Goal: Register for event/course

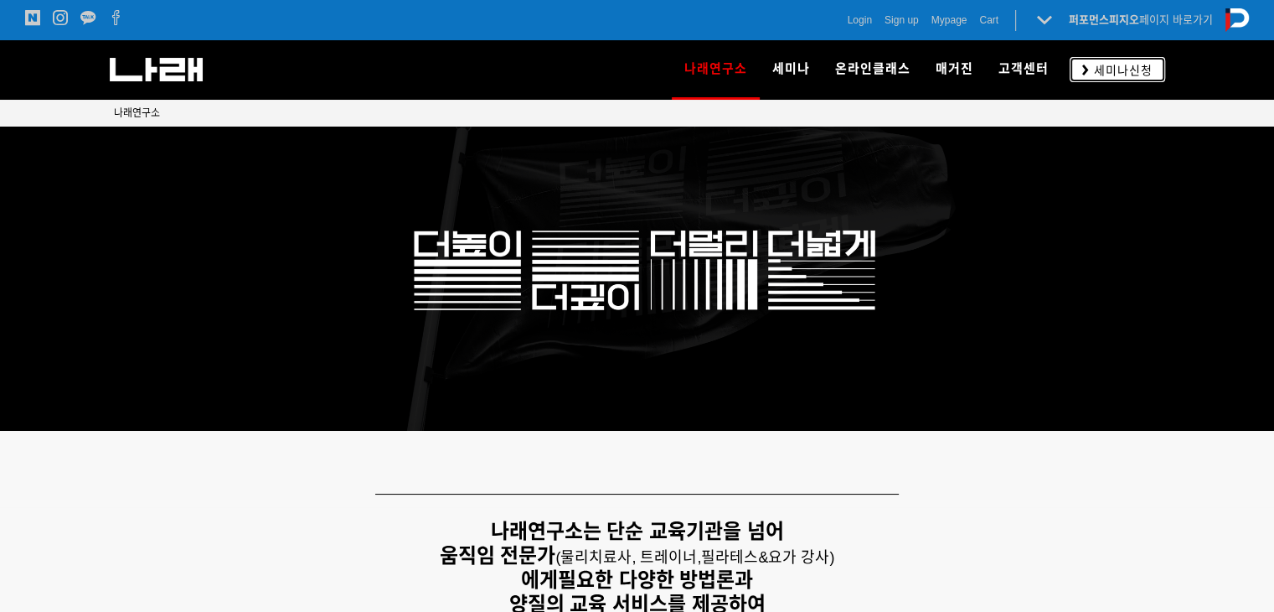
click at [1109, 79] on link "세미나신청" at bounding box center [1118, 69] width 96 height 24
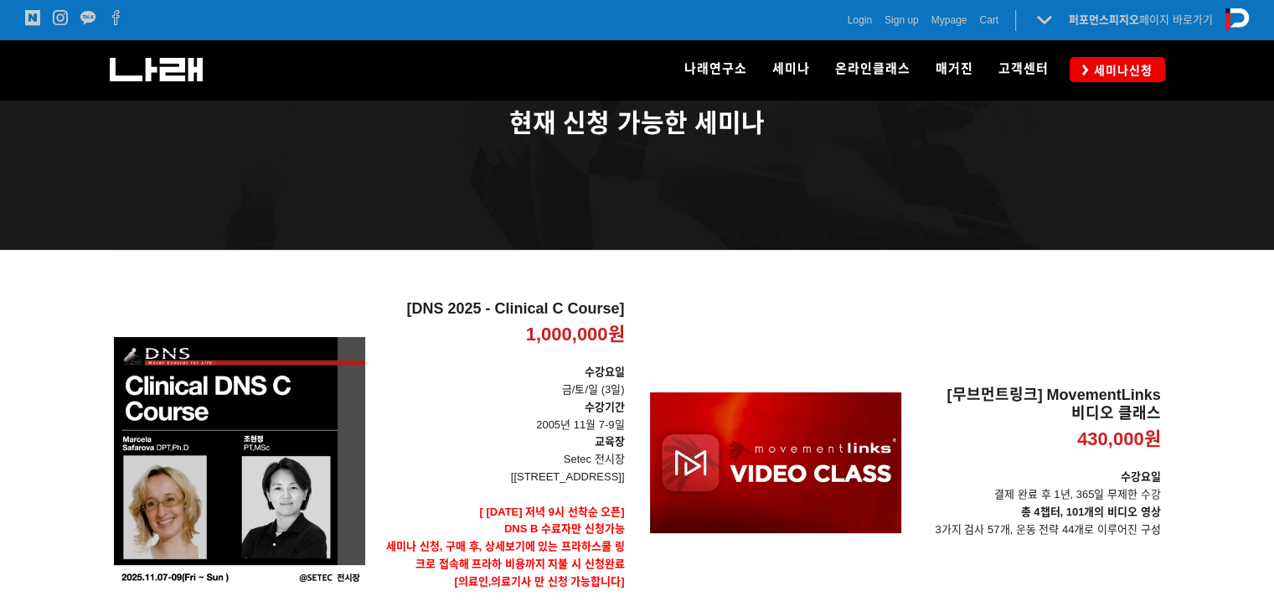
scroll to position [251, 0]
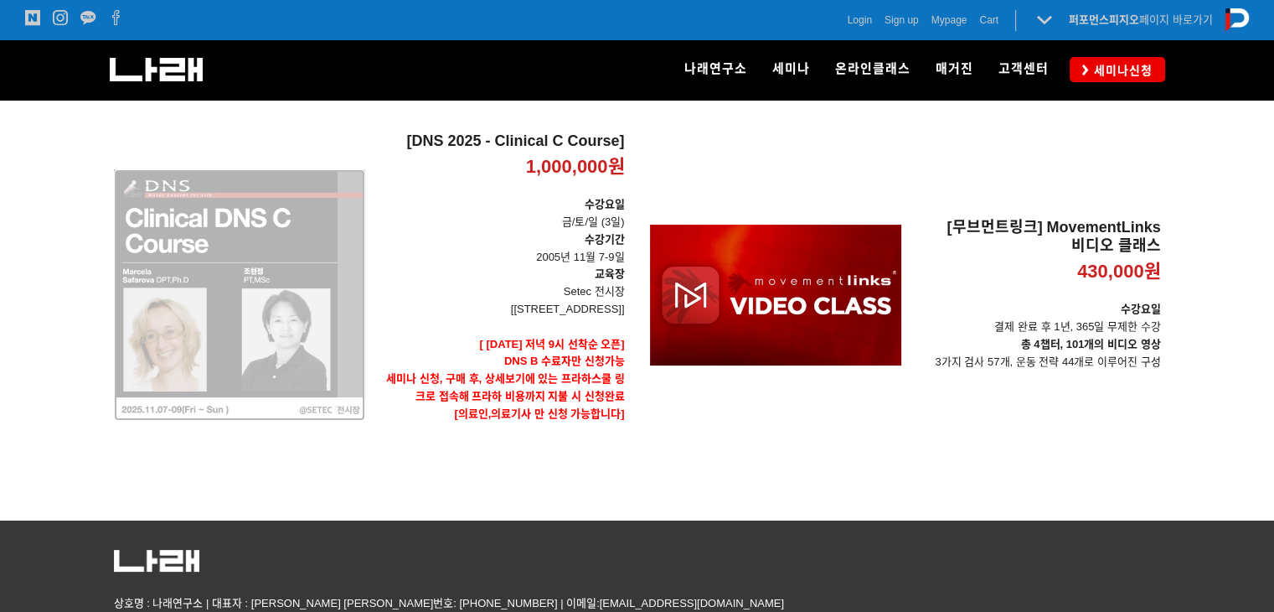
click at [209, 296] on div "[DNS 2025 - Clinical C Course] 1,000,000원 TIME SALE" at bounding box center [239, 294] width 251 height 325
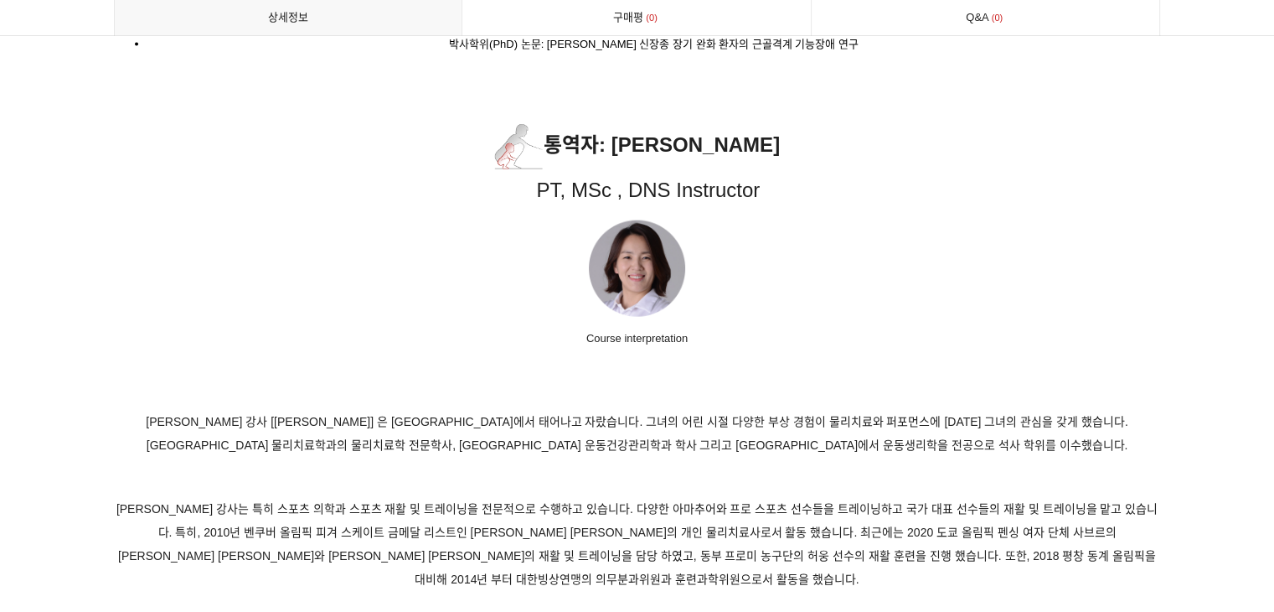
scroll to position [10472, 0]
